Goal: Find specific page/section: Find specific page/section

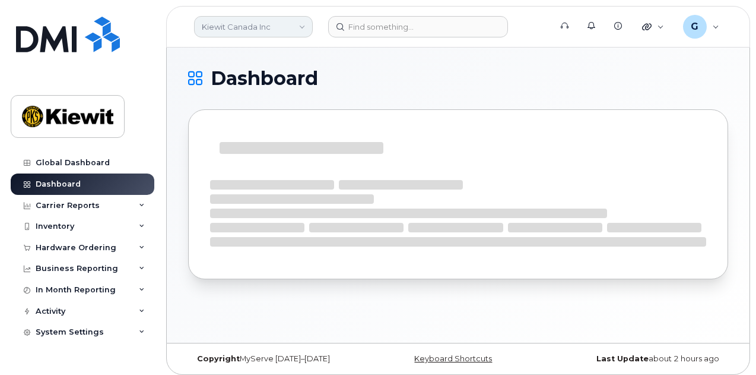
click at [281, 29] on link "Kiewit Canada Inc" at bounding box center [253, 26] width 119 height 21
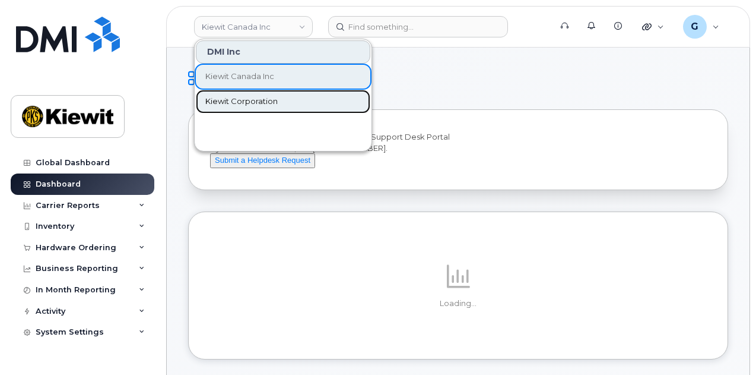
click at [244, 99] on span "Kiewit Corporation" at bounding box center [241, 102] width 72 height 12
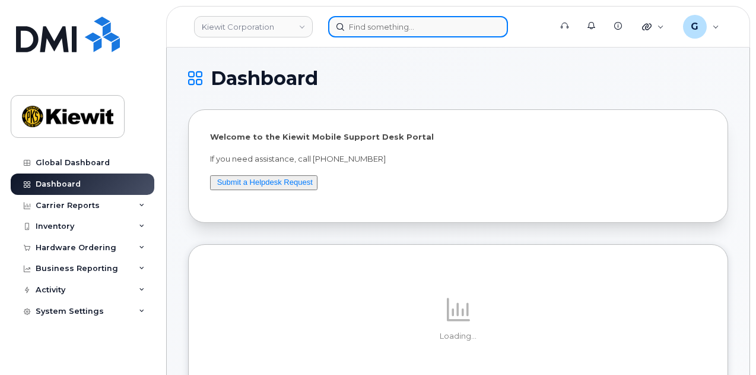
click at [388, 33] on input at bounding box center [418, 26] width 180 height 21
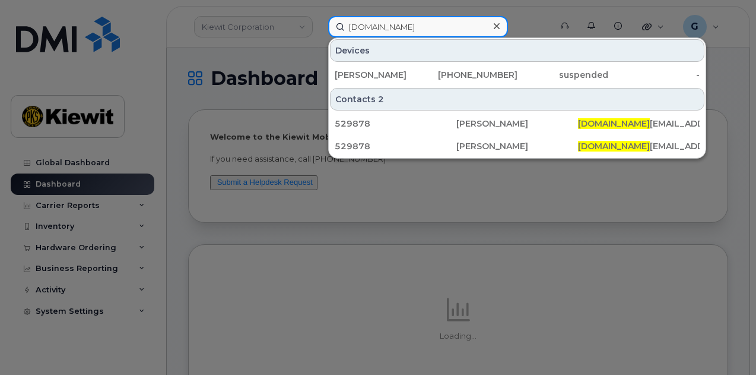
type input "sophie.jo"
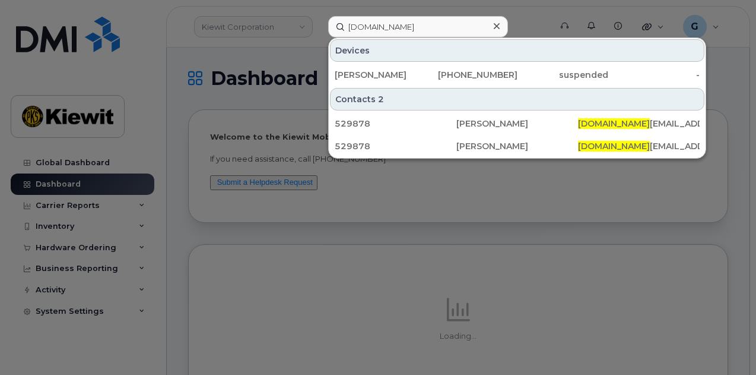
click at [248, 45] on div at bounding box center [378, 187] width 756 height 375
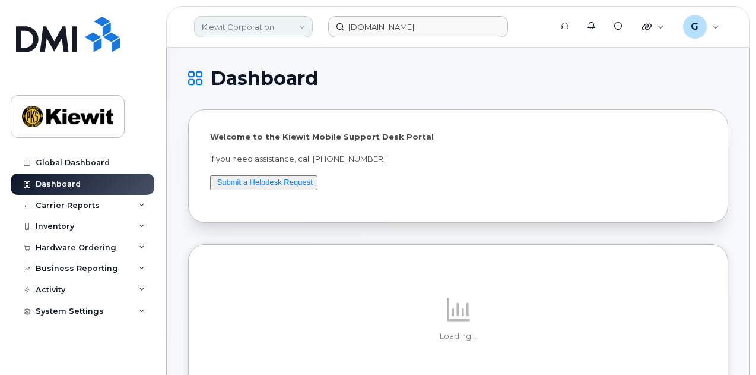
click at [246, 29] on link "Kiewit Corporation" at bounding box center [253, 26] width 119 height 21
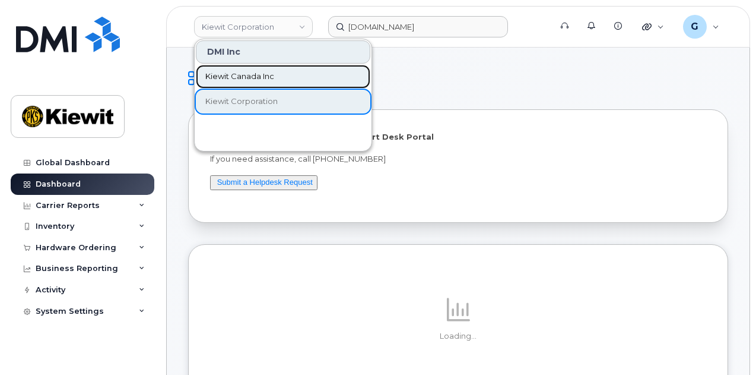
click at [248, 81] on link "Kiewit Canada Inc" at bounding box center [283, 77] width 175 height 24
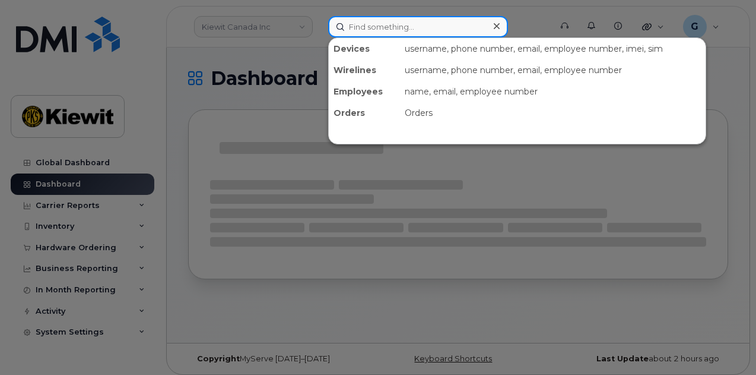
click at [380, 30] on input at bounding box center [418, 26] width 180 height 21
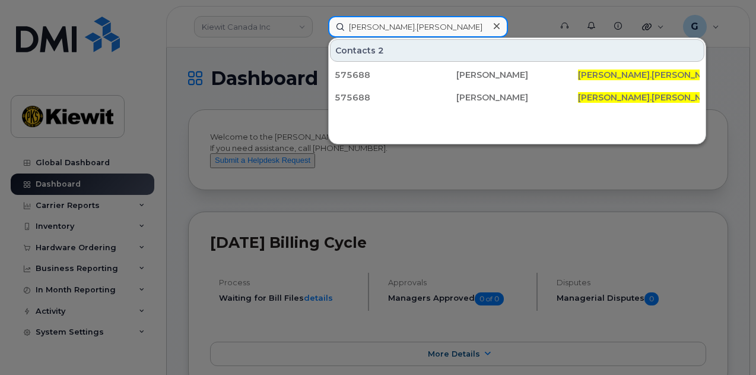
click at [366, 28] on input "alex.hogg" at bounding box center [418, 26] width 180 height 21
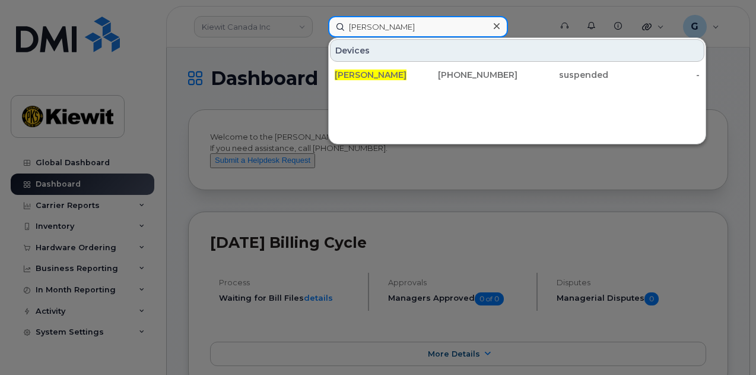
type input "alex hogg"
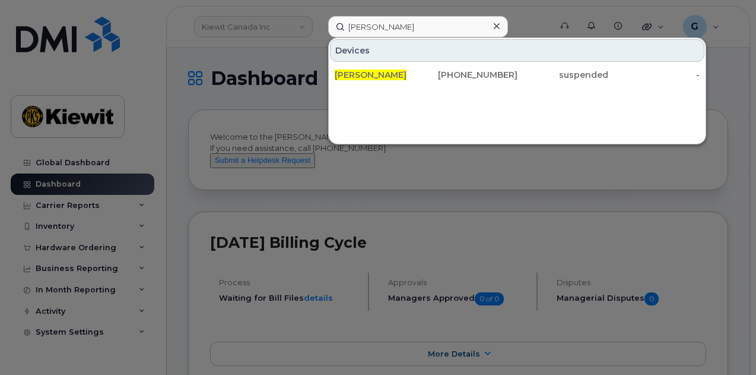
click at [262, 64] on div at bounding box center [378, 187] width 756 height 375
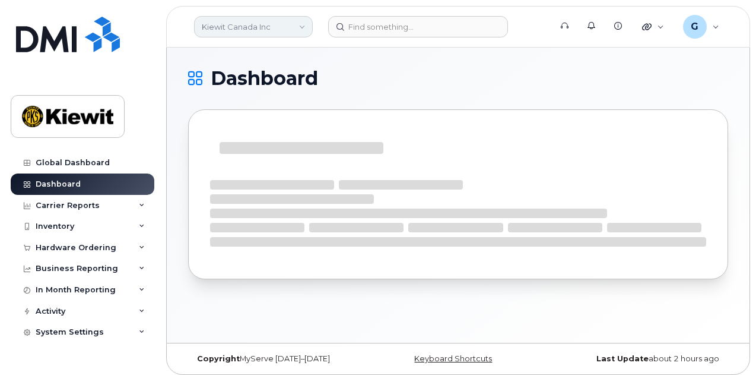
click at [277, 20] on link "Kiewit Canada Inc" at bounding box center [253, 26] width 119 height 21
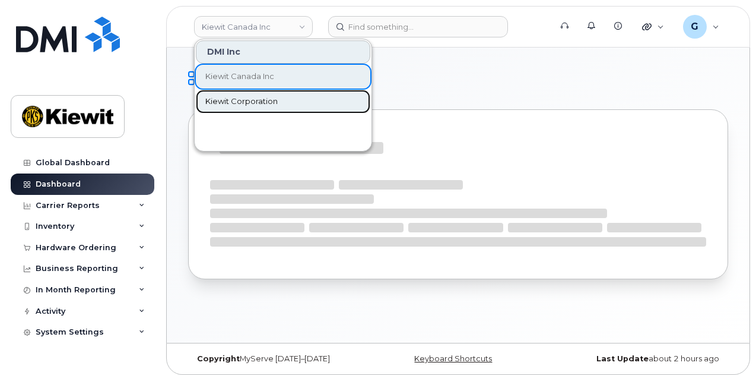
click at [259, 111] on link "Kiewit Corporation" at bounding box center [283, 102] width 175 height 24
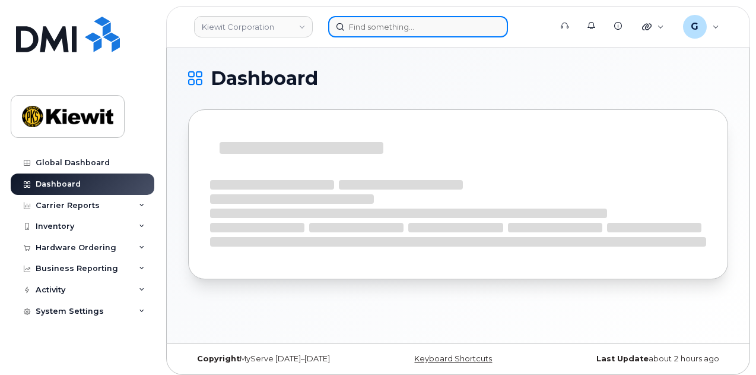
click at [396, 25] on input at bounding box center [418, 26] width 180 height 21
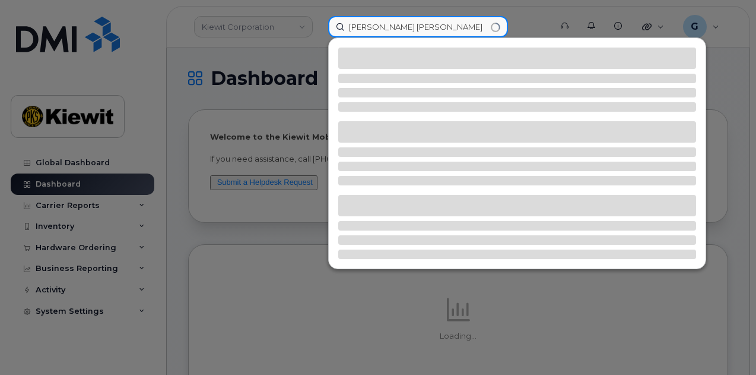
type input "[PERSON_NAME] [PERSON_NAME]"
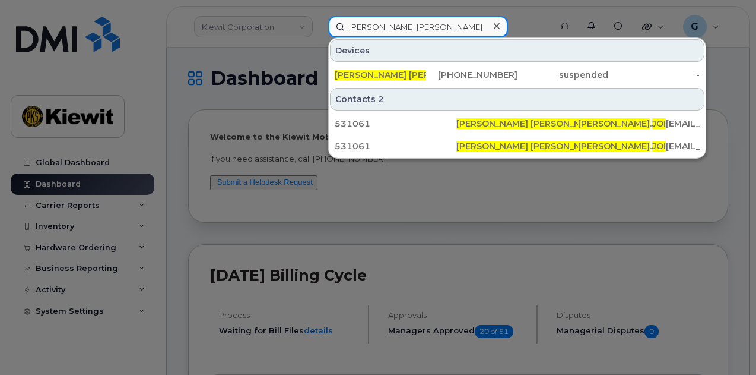
click at [319, 35] on div "[PERSON_NAME] [PERSON_NAME] Devices [PERSON_NAME] [PERSON_NAME] NER [PHONE_NUMB…" at bounding box center [436, 26] width 234 height 21
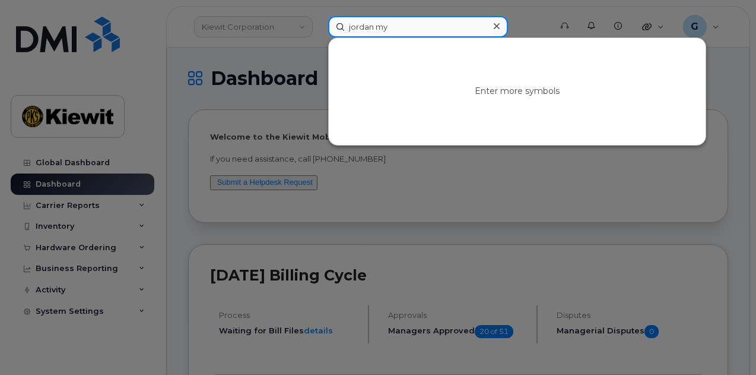
type input "[PERSON_NAME]"
